Goal: Task Accomplishment & Management: Manage account settings

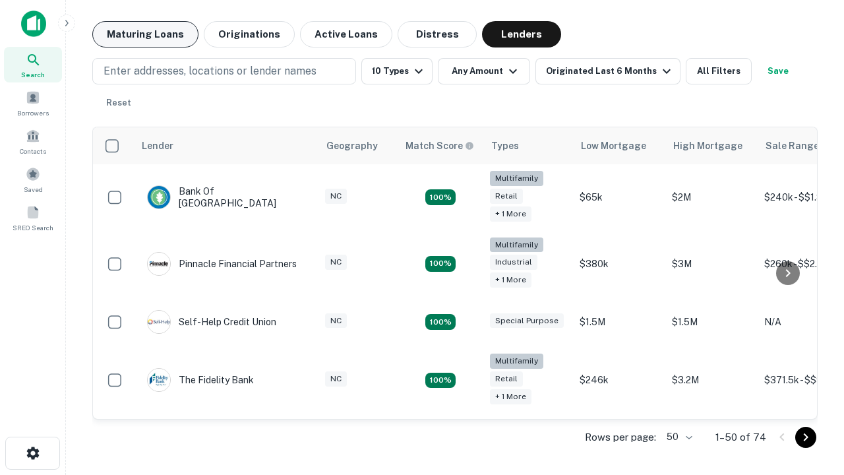
click at [145, 34] on button "Maturing Loans" at bounding box center [145, 34] width 106 height 26
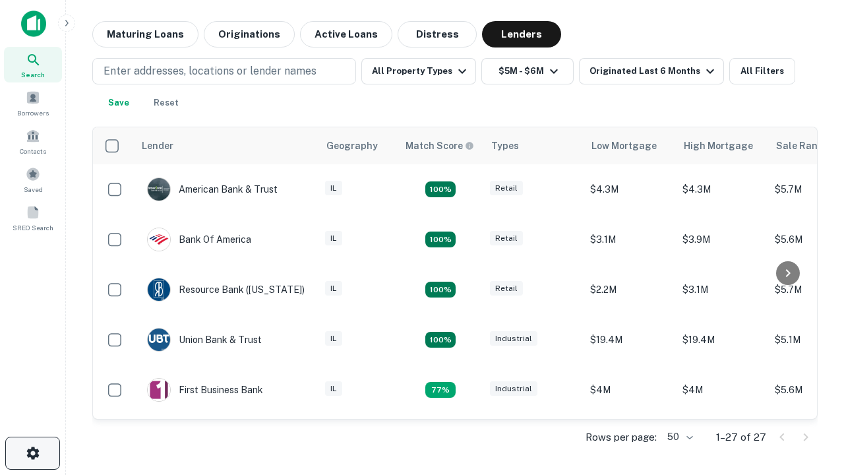
click at [32, 453] on icon "button" at bounding box center [33, 453] width 16 height 16
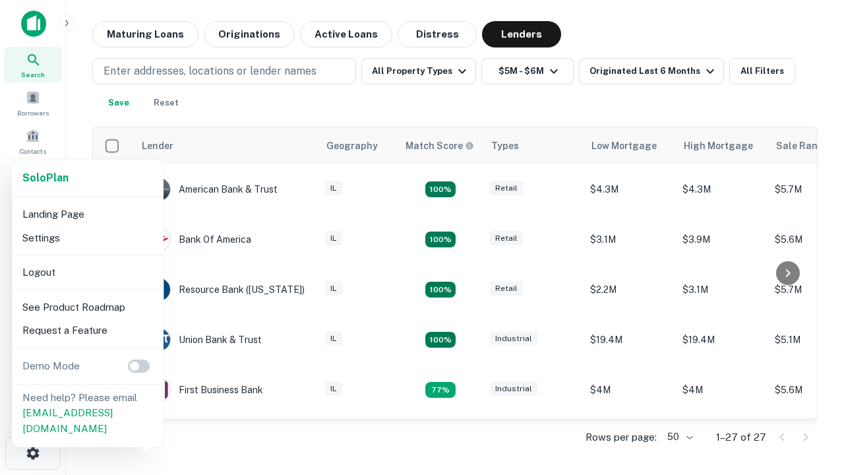
click at [87, 272] on li "Logout" at bounding box center [87, 273] width 141 height 24
